Goal: Information Seeking & Learning: Learn about a topic

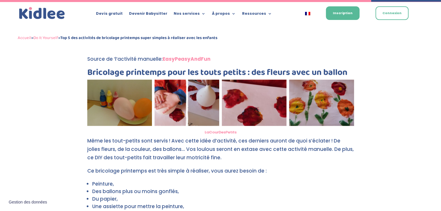
scroll to position [1263, 0]
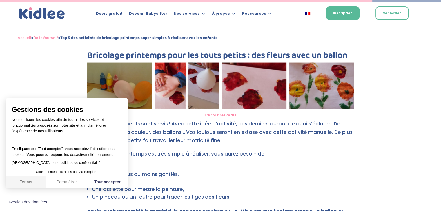
click at [31, 179] on button "Fermer" at bounding box center [26, 182] width 41 height 12
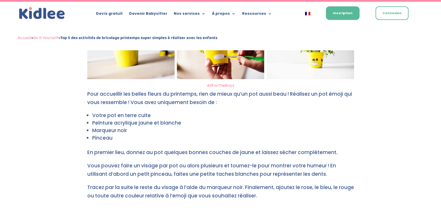
scroll to position [1512, 0]
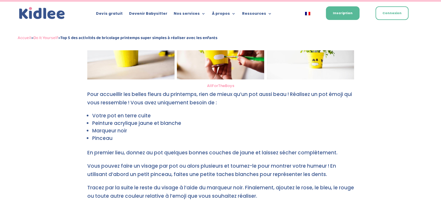
click at [149, 114] on li "Votre pot en terre cuite" at bounding box center [223, 116] width 262 height 8
click at [146, 116] on li "Votre pot en terre cuite" at bounding box center [223, 116] width 262 height 8
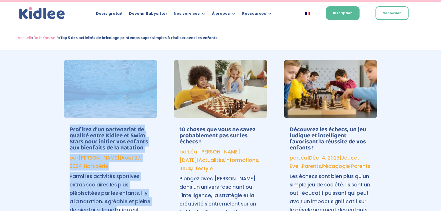
scroll to position [1745, 0]
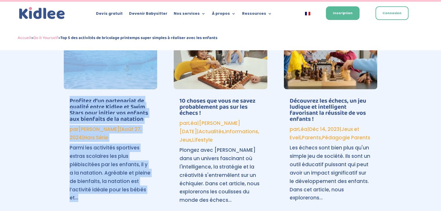
drag, startPoint x: 146, startPoint y: 115, endPoint x: 122, endPoint y: 194, distance: 82.0
click at [161, 179] on div "Profitez d’un partenariat de qualité entre Kidlee et Swim Stars pour initier vo…" at bounding box center [220, 126] width 313 height 188
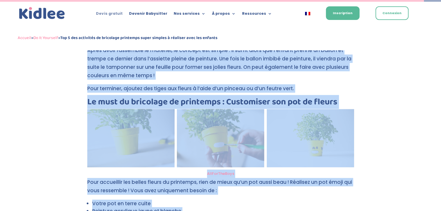
scroll to position [1361, 0]
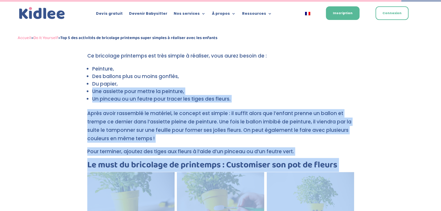
drag, startPoint x: 85, startPoint y: 208, endPoint x: 121, endPoint y: 86, distance: 127.5
copy div "Une assiette pour mettre la peinture, Un pinceau ou un feutre pour tracer les t…"
